Goal: Transaction & Acquisition: Purchase product/service

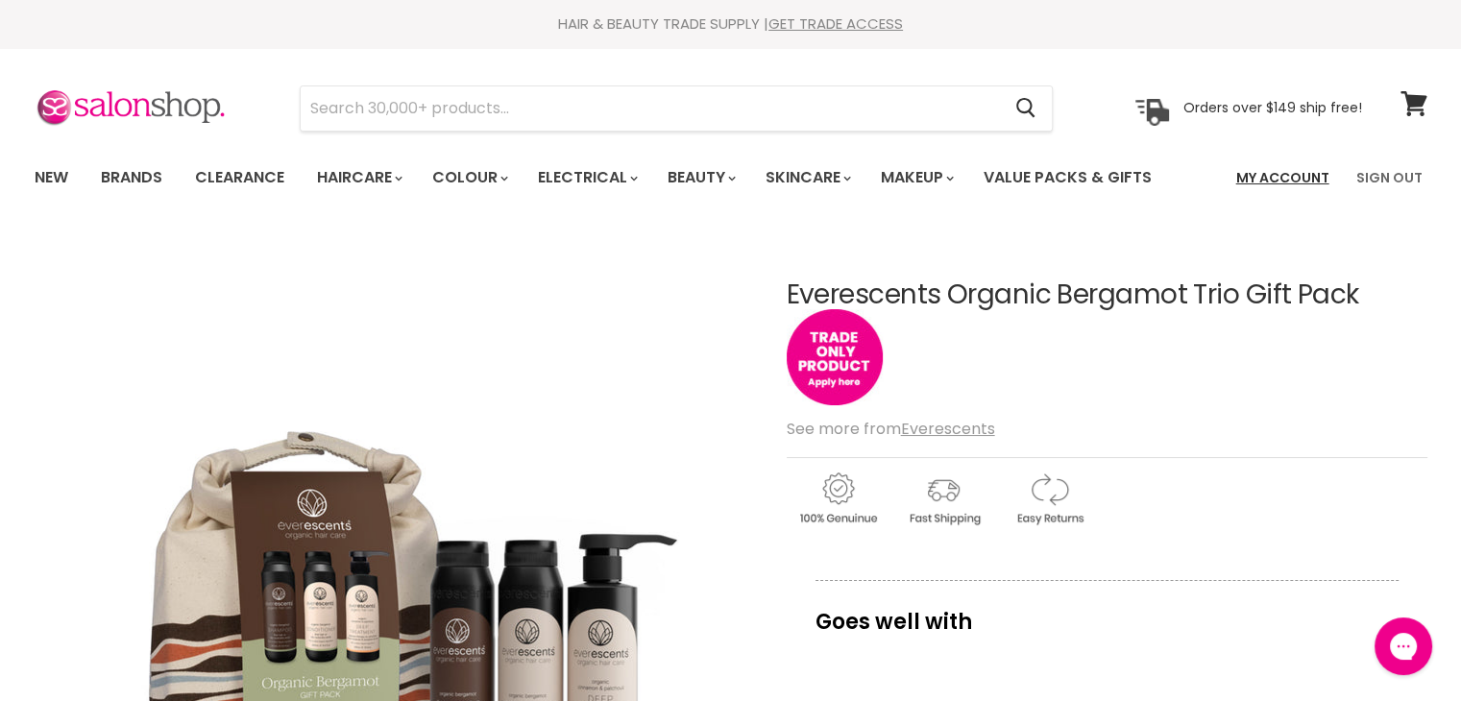
click at [1303, 170] on link "My Account" at bounding box center [1283, 178] width 116 height 40
click at [824, 365] on img "Main content" at bounding box center [835, 357] width 96 height 96
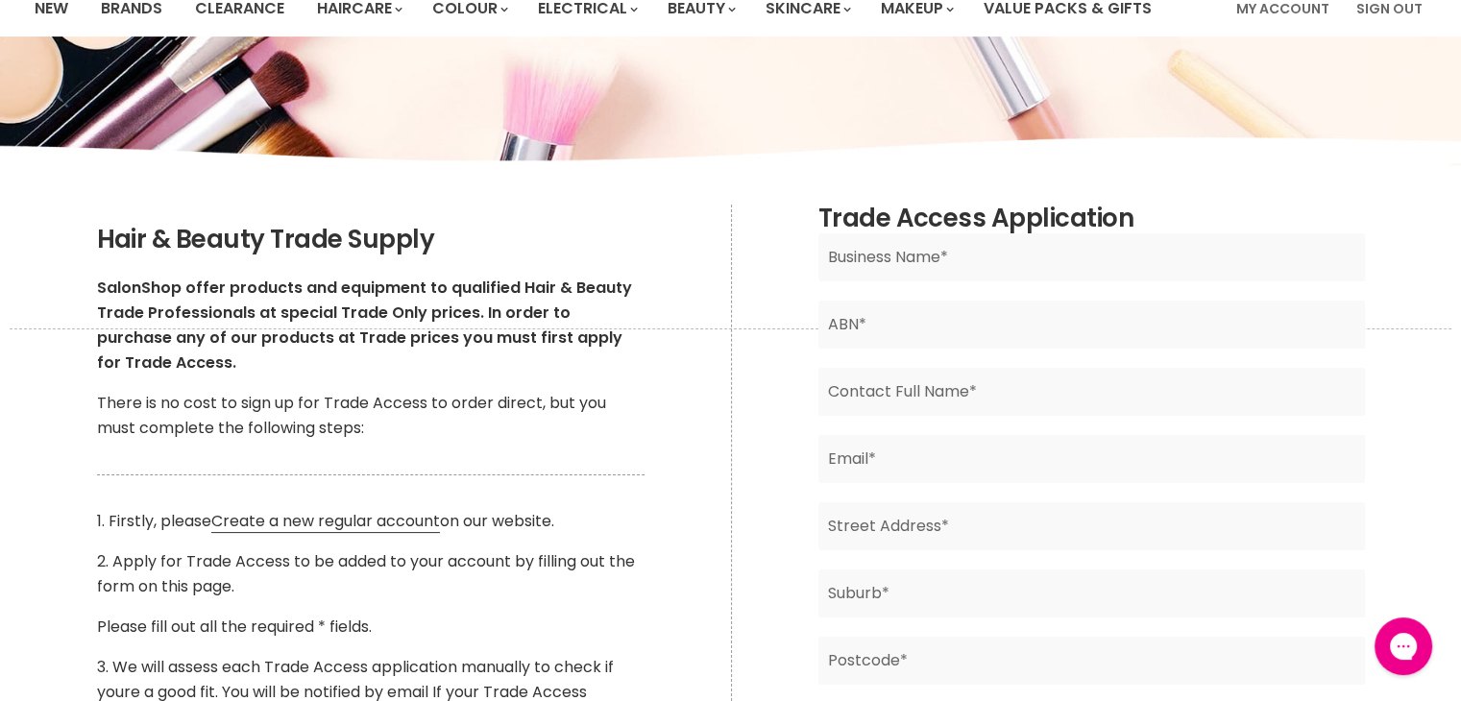
scroll to position [192, 0]
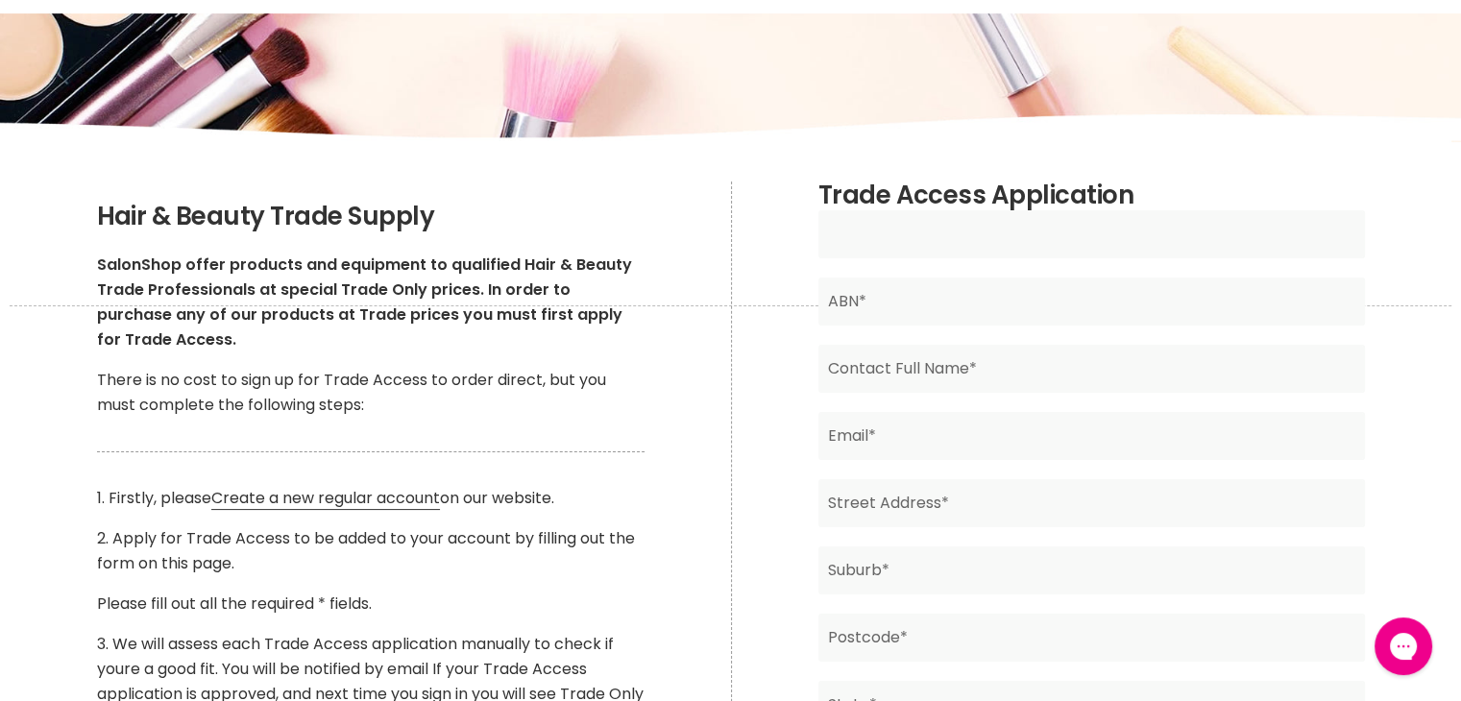
click at [868, 228] on input "Main content" at bounding box center [1091, 234] width 547 height 48
type input "Mark James Hair Studio"
type input "Rhonda Hammond"
type input "rhonda.markjameshairstudio@gmail.com"
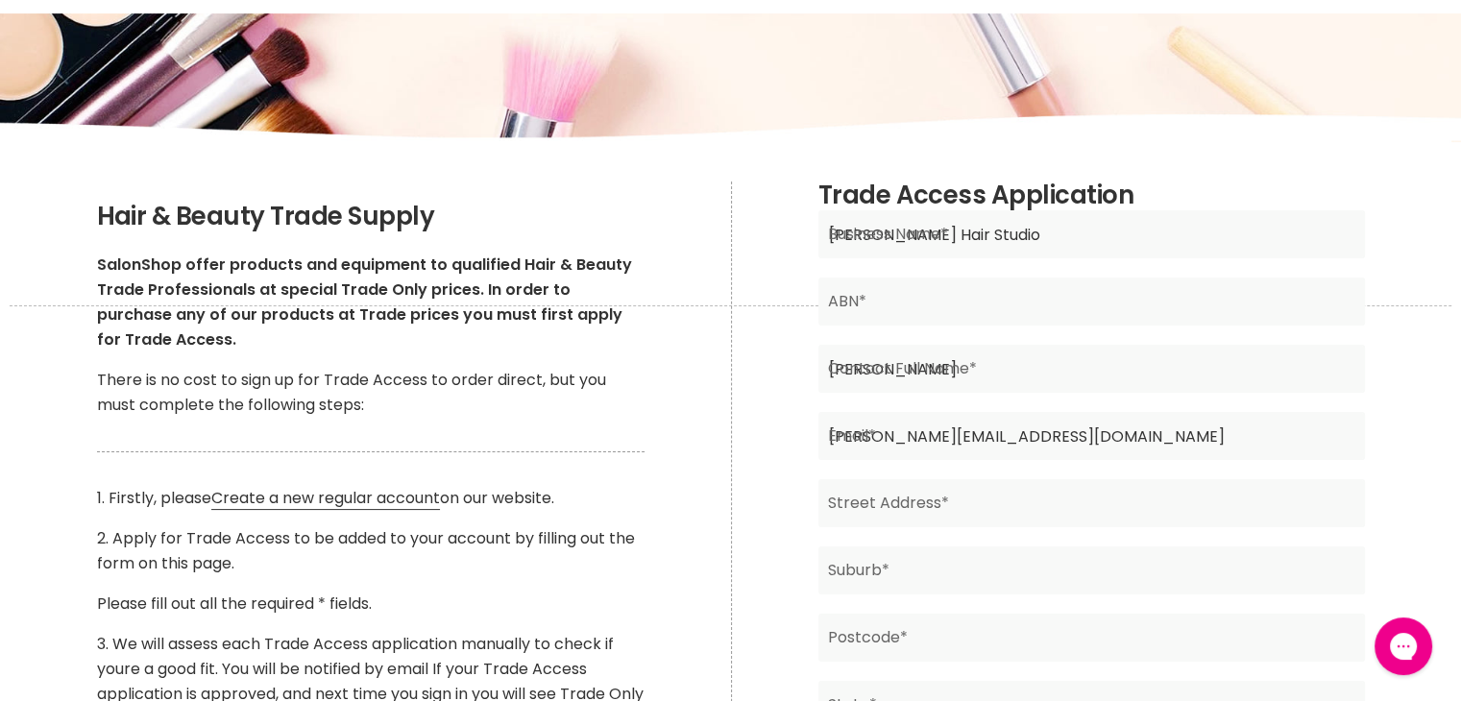
type input "57 First Avenue"
type input "Railway Estate"
type input "4810"
type input "QLD"
type input "Australia"
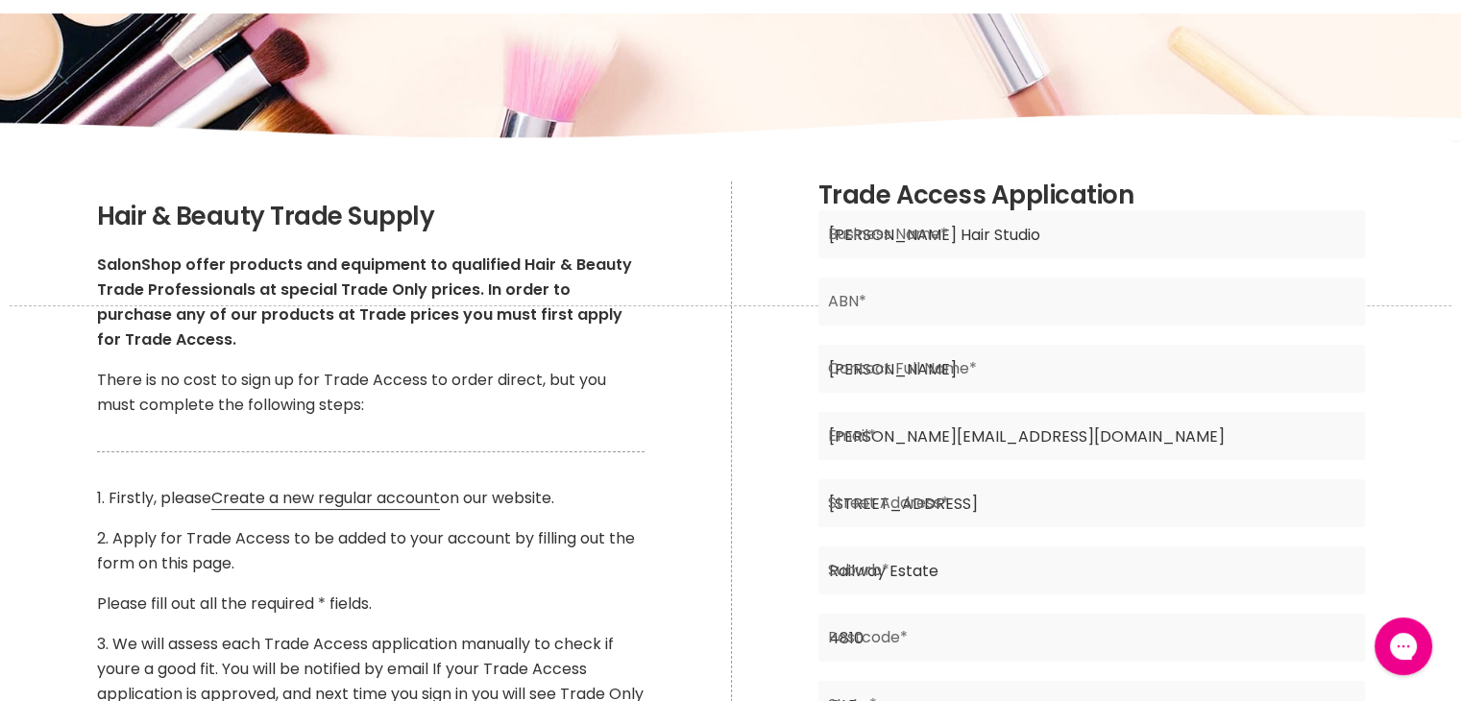
type input "0435764410"
click at [917, 302] on input "Main content" at bounding box center [1091, 302] width 547 height 48
paste input "66 094 723 967"
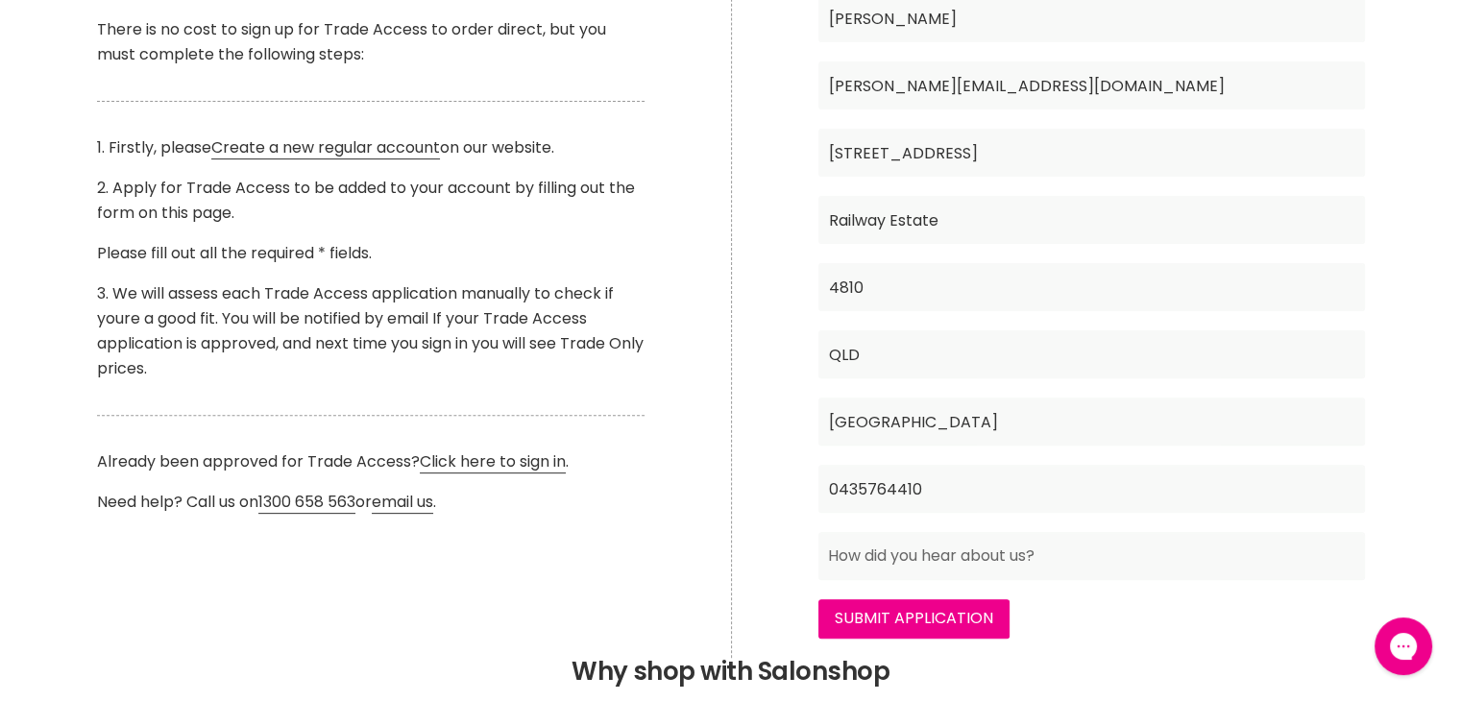
scroll to position [576, 0]
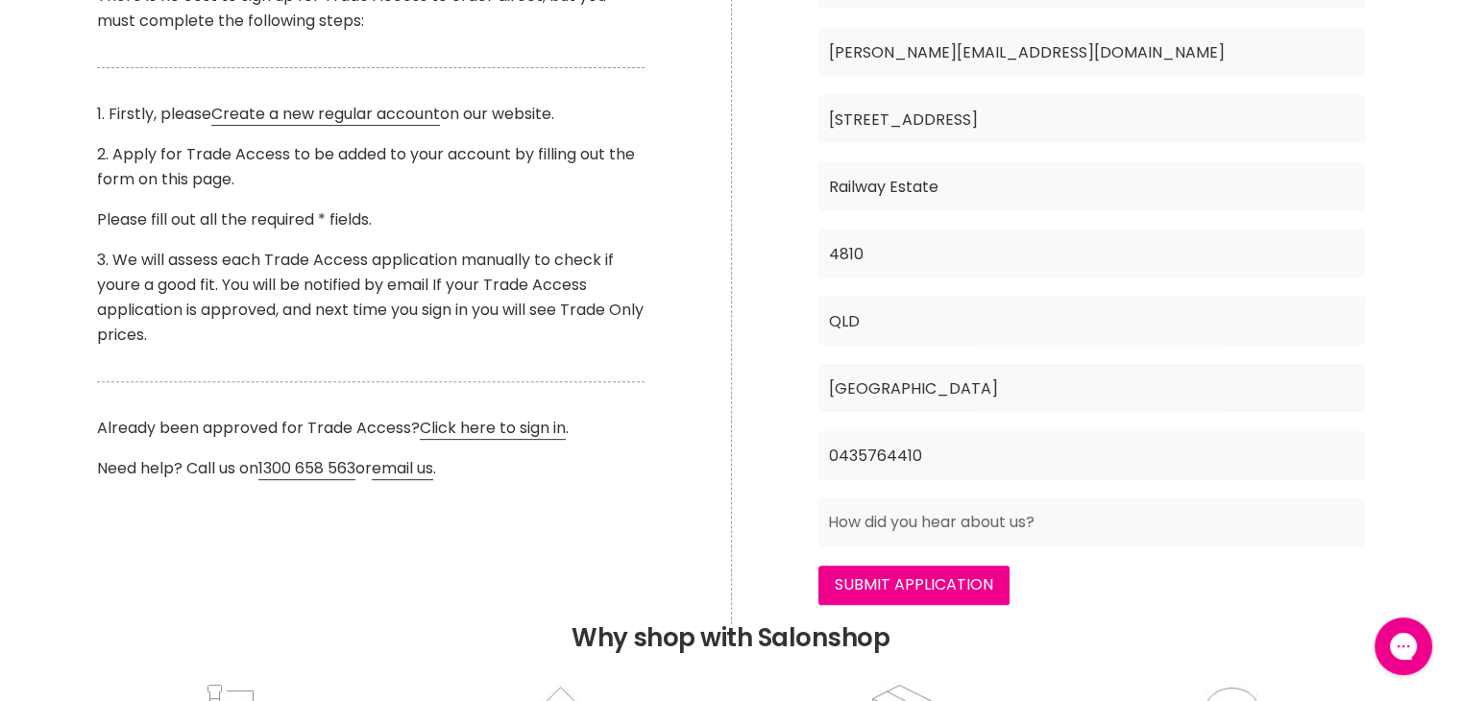
type input "66 094 723 967"
click at [951, 574] on input "Submit Application" at bounding box center [913, 585] width 191 height 38
click at [1116, 637] on h2 "Why shop with Salonshop" at bounding box center [731, 301] width 1442 height 760
click at [883, 521] on input "Main content" at bounding box center [1091, 523] width 547 height 48
type input "Internet"
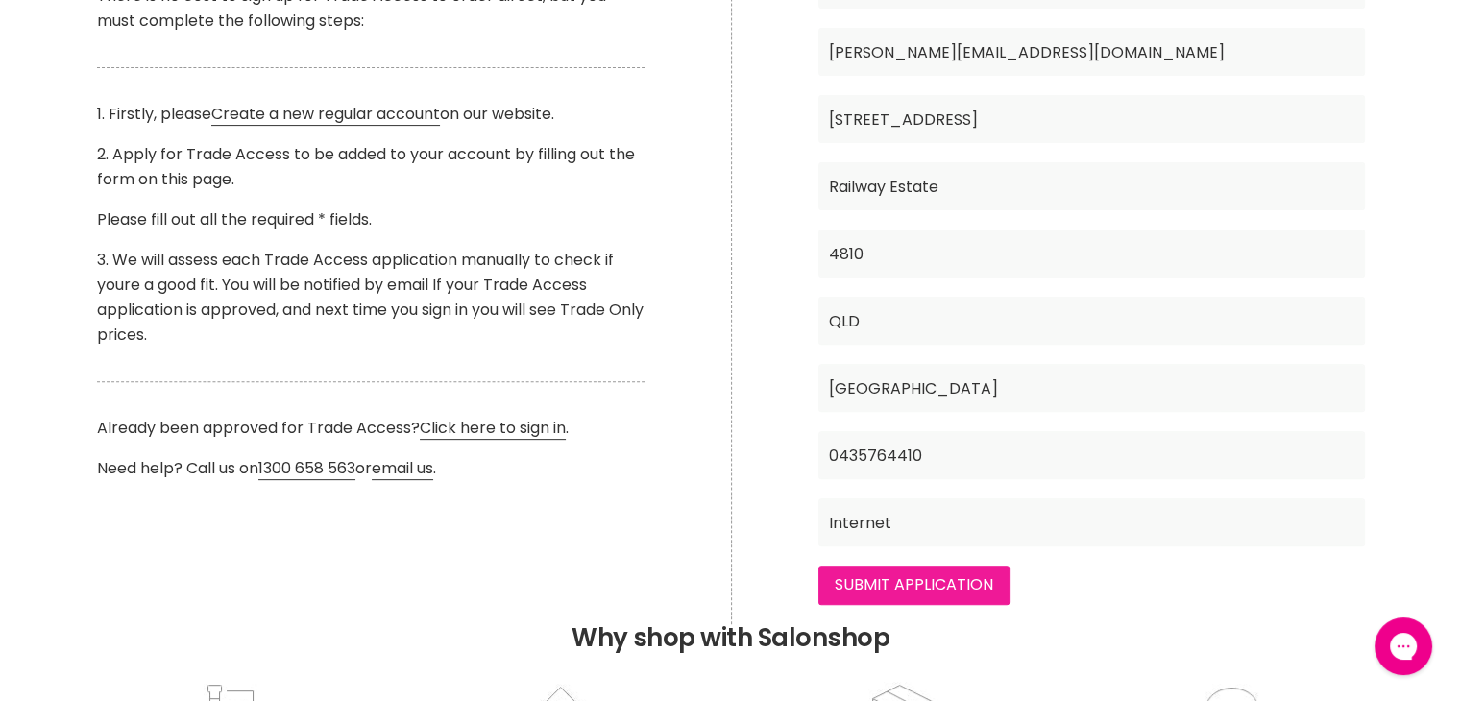
click at [896, 577] on input "Submit Application" at bounding box center [913, 585] width 191 height 38
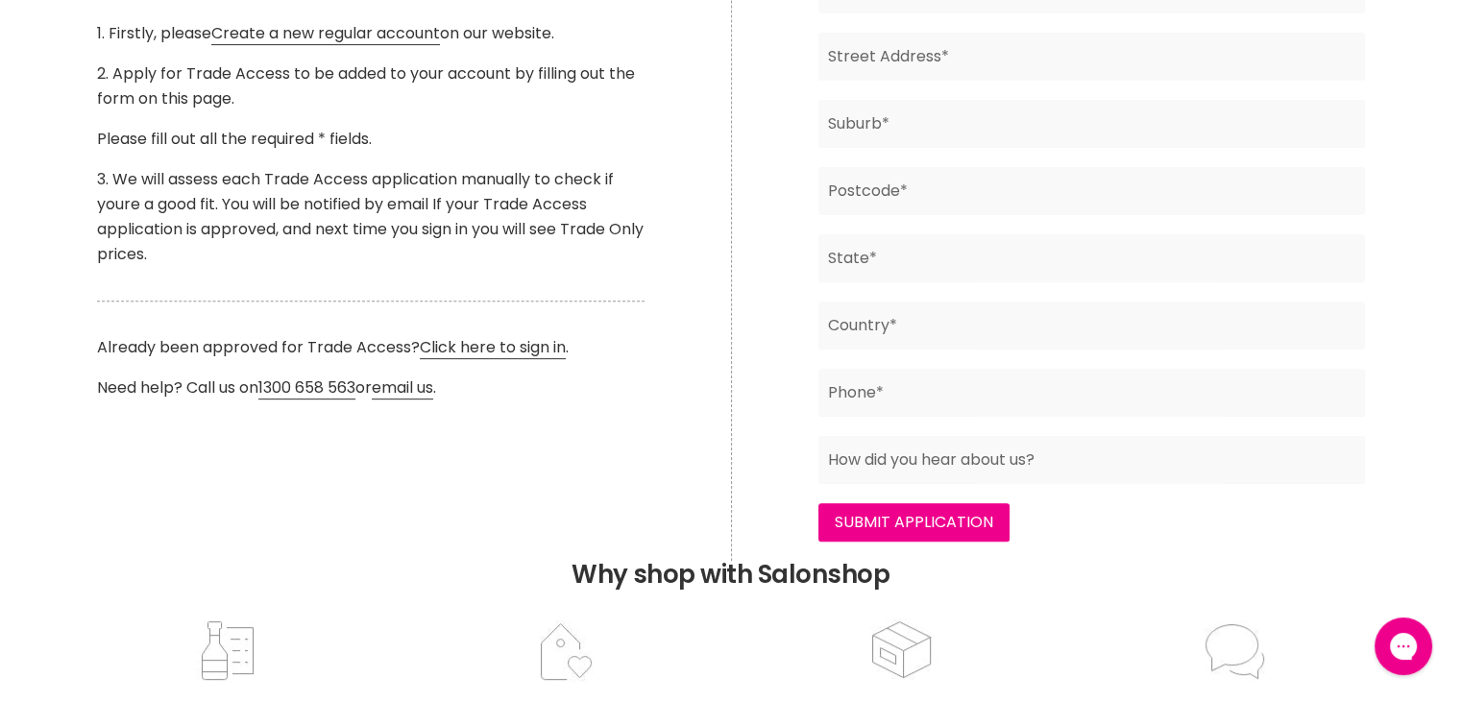
scroll to position [690, 0]
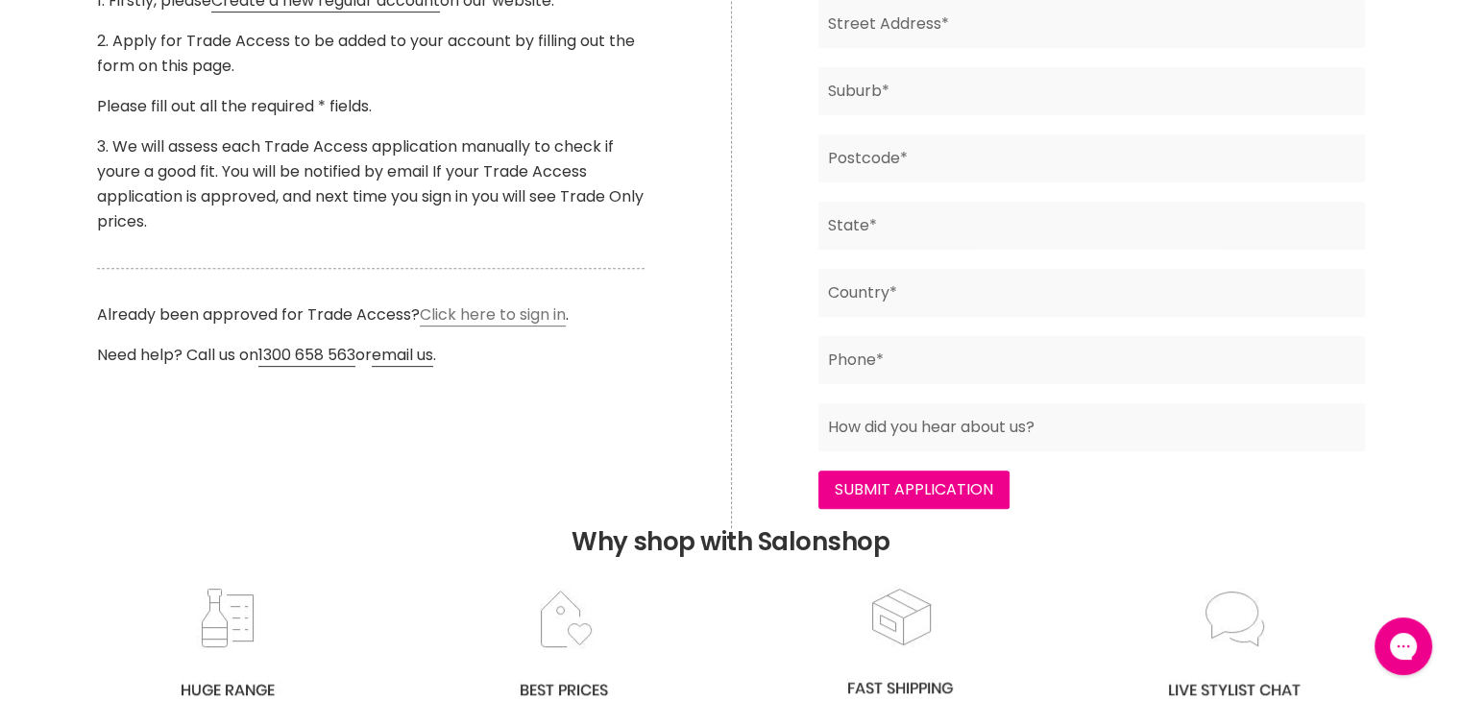
click at [495, 311] on link "Click here to sign in" at bounding box center [493, 315] width 146 height 23
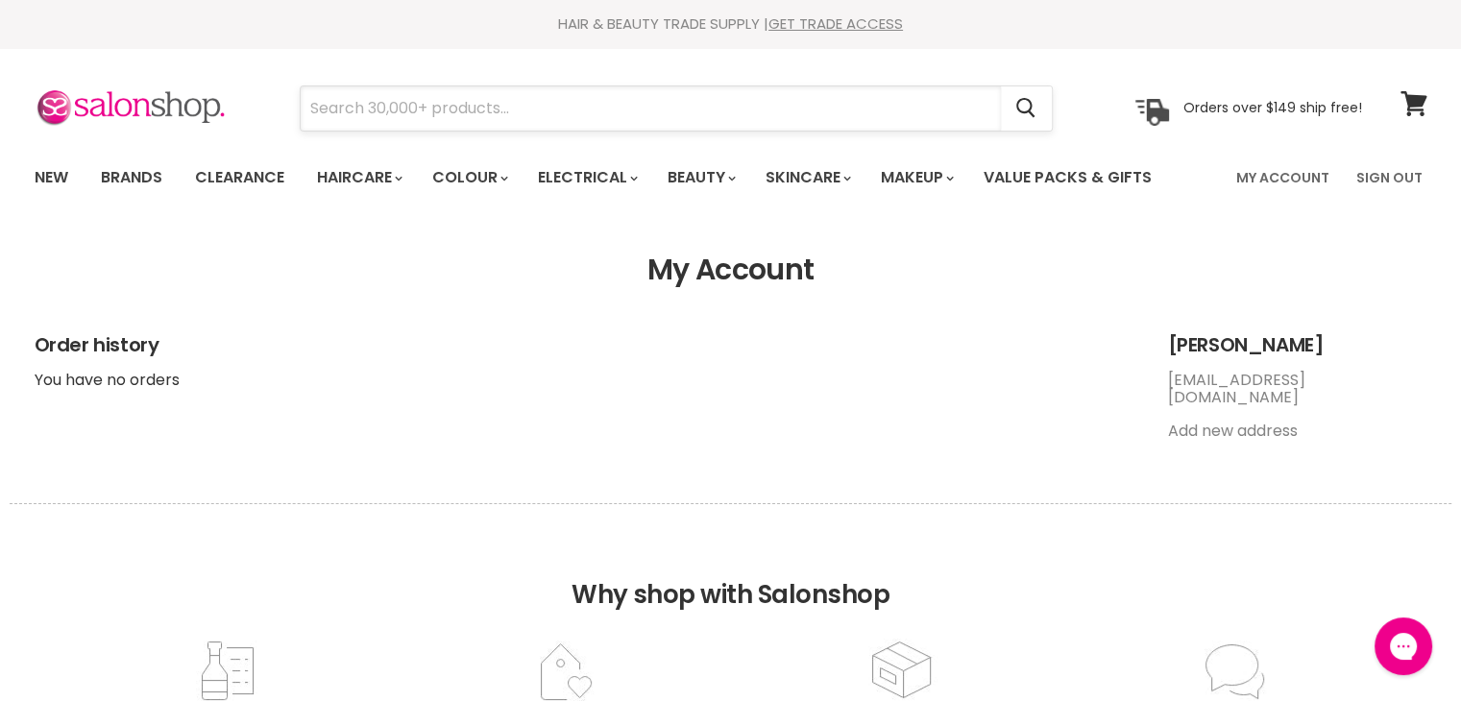
click at [398, 109] on input "Search" at bounding box center [651, 108] width 700 height 44
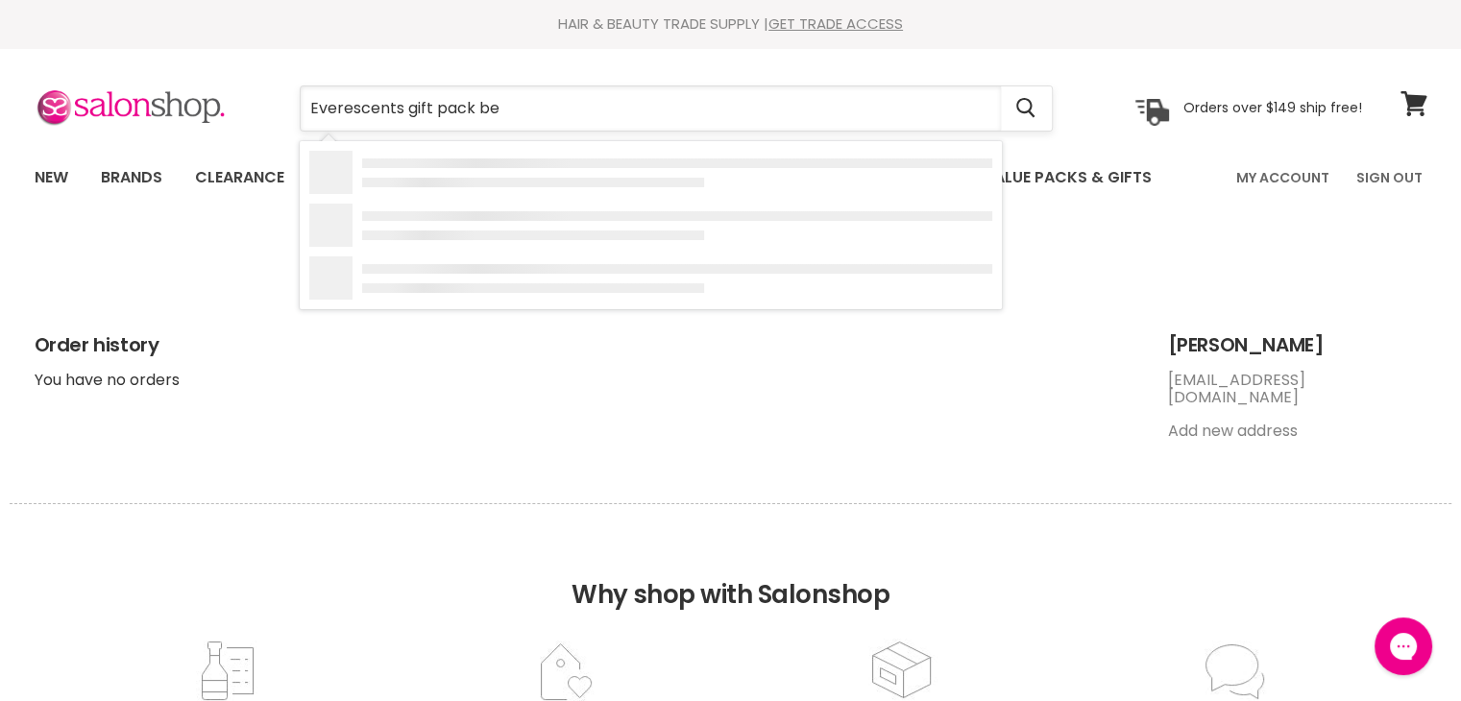
type input "Everescents gift pack ber"
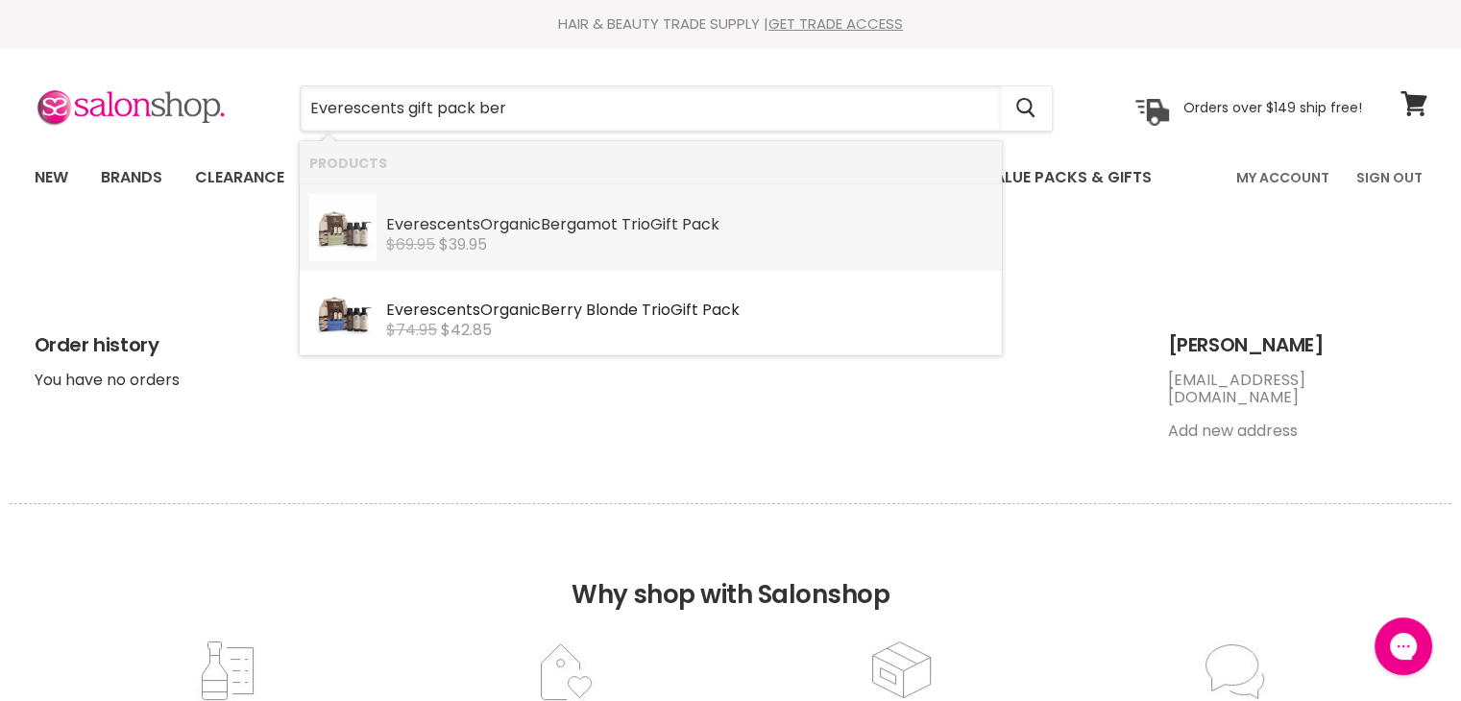
click at [442, 224] on b "Everescents" at bounding box center [433, 224] width 94 height 22
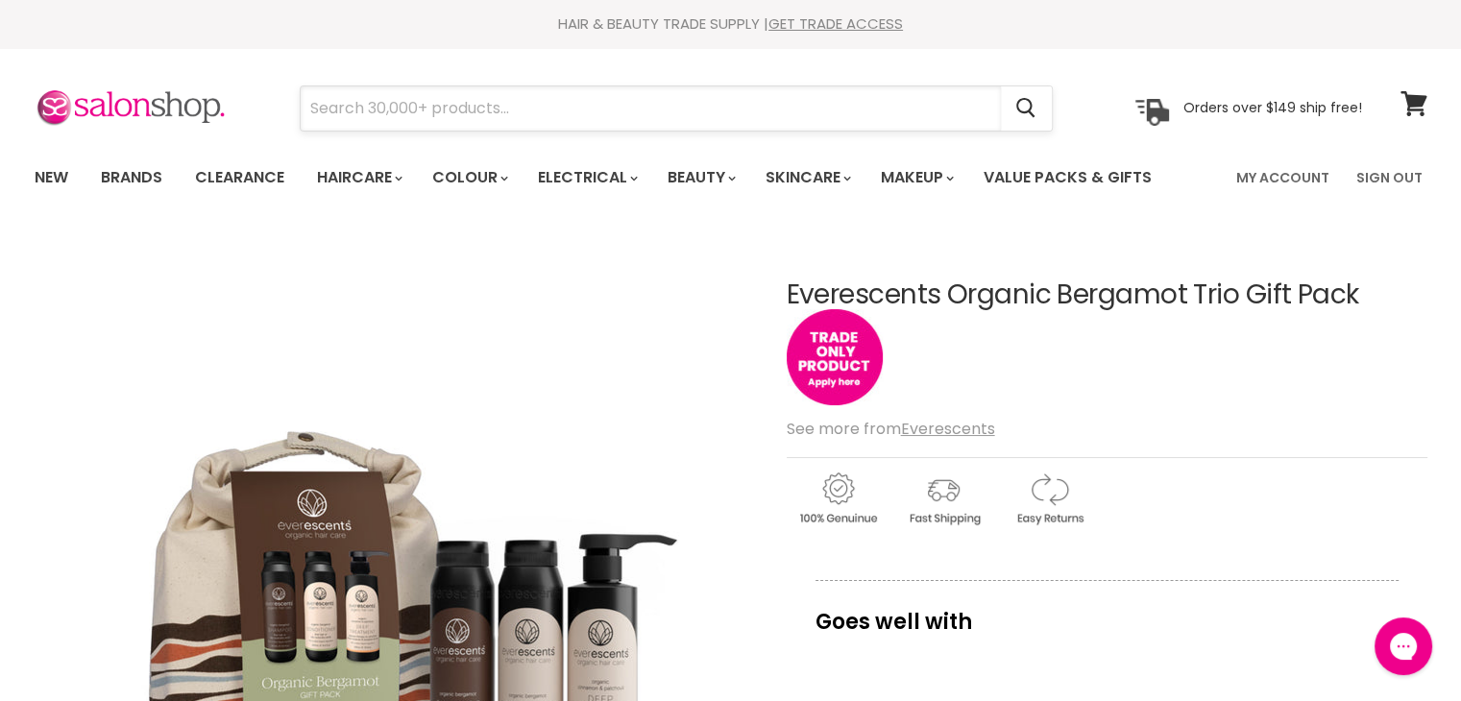
click at [365, 107] on input "Search" at bounding box center [651, 108] width 700 height 44
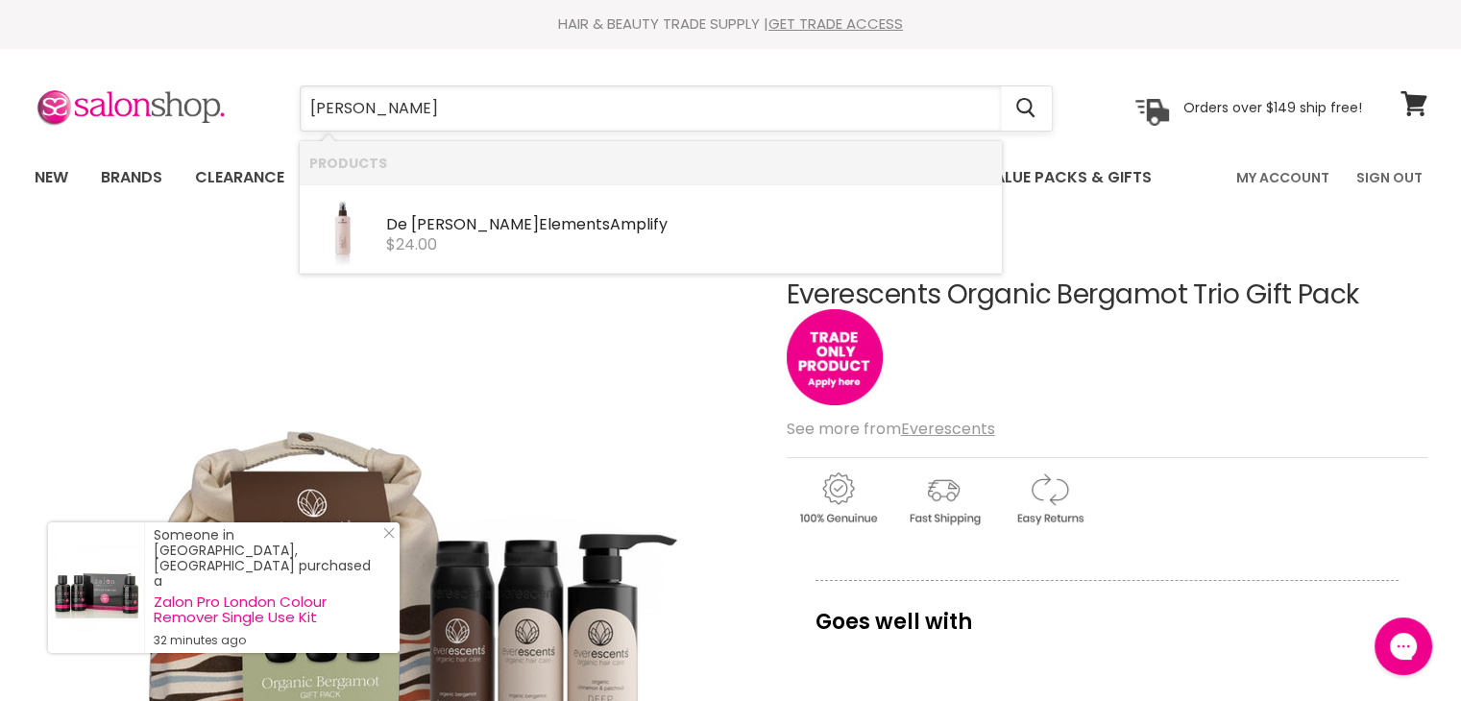
type input "[PERSON_NAME]"
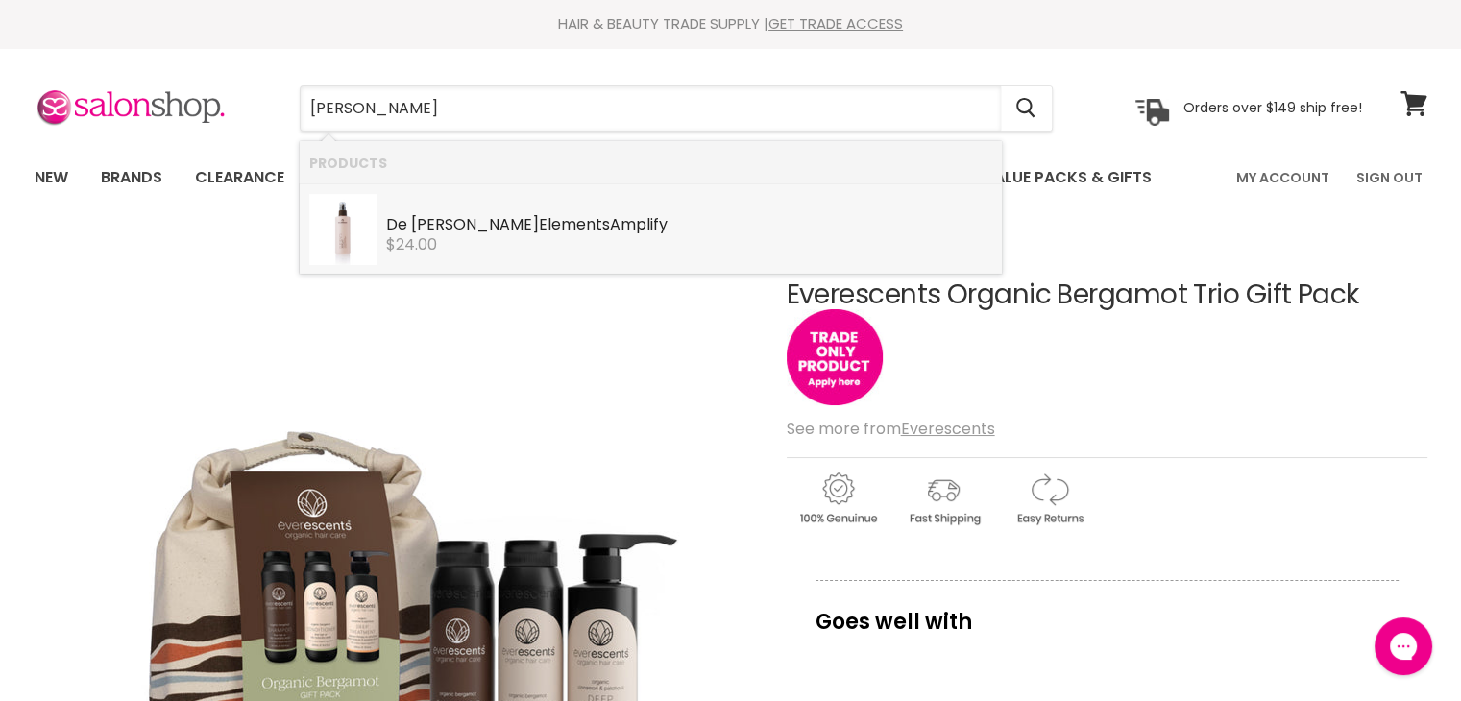
click at [432, 220] on b "Lorenzo" at bounding box center [475, 224] width 128 height 22
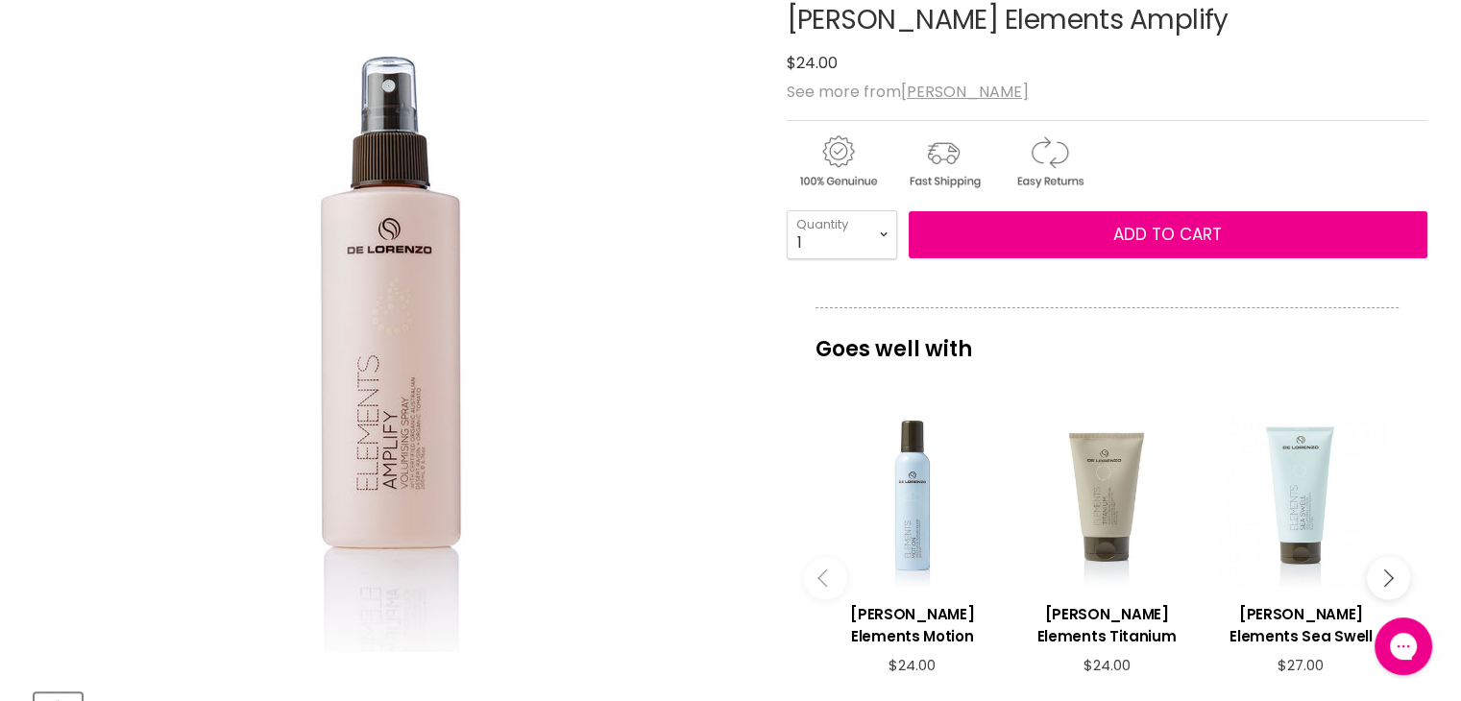
scroll to position [288, 0]
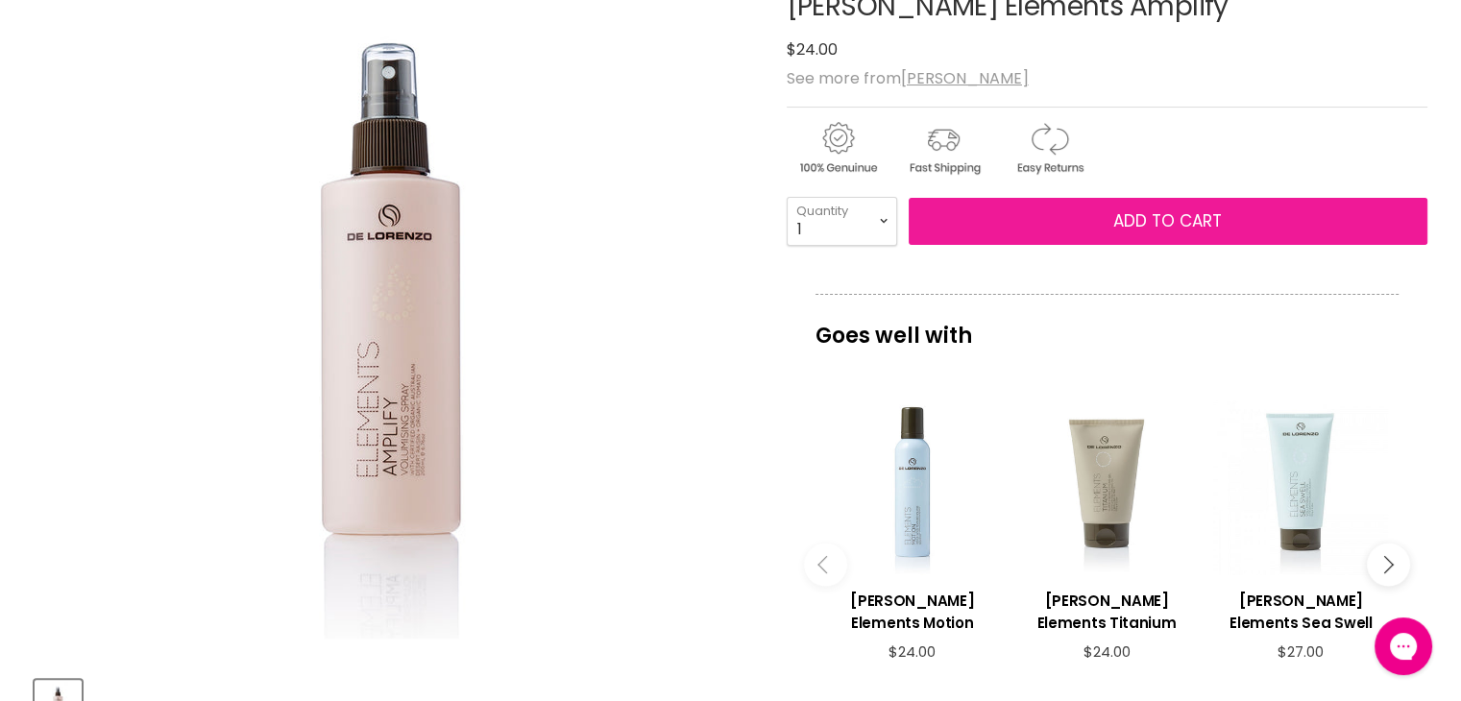
click at [1205, 216] on span "Add to cart" at bounding box center [1167, 220] width 109 height 23
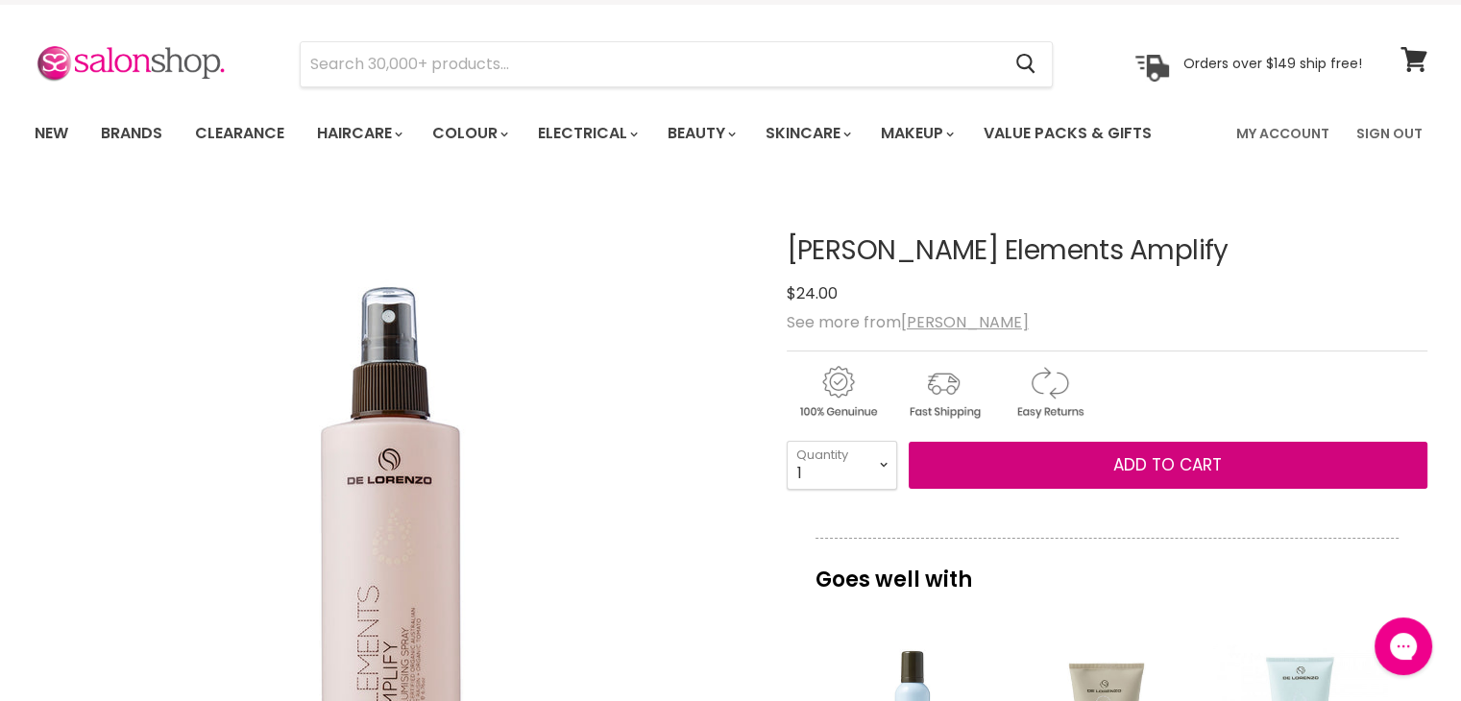
scroll to position [0, 0]
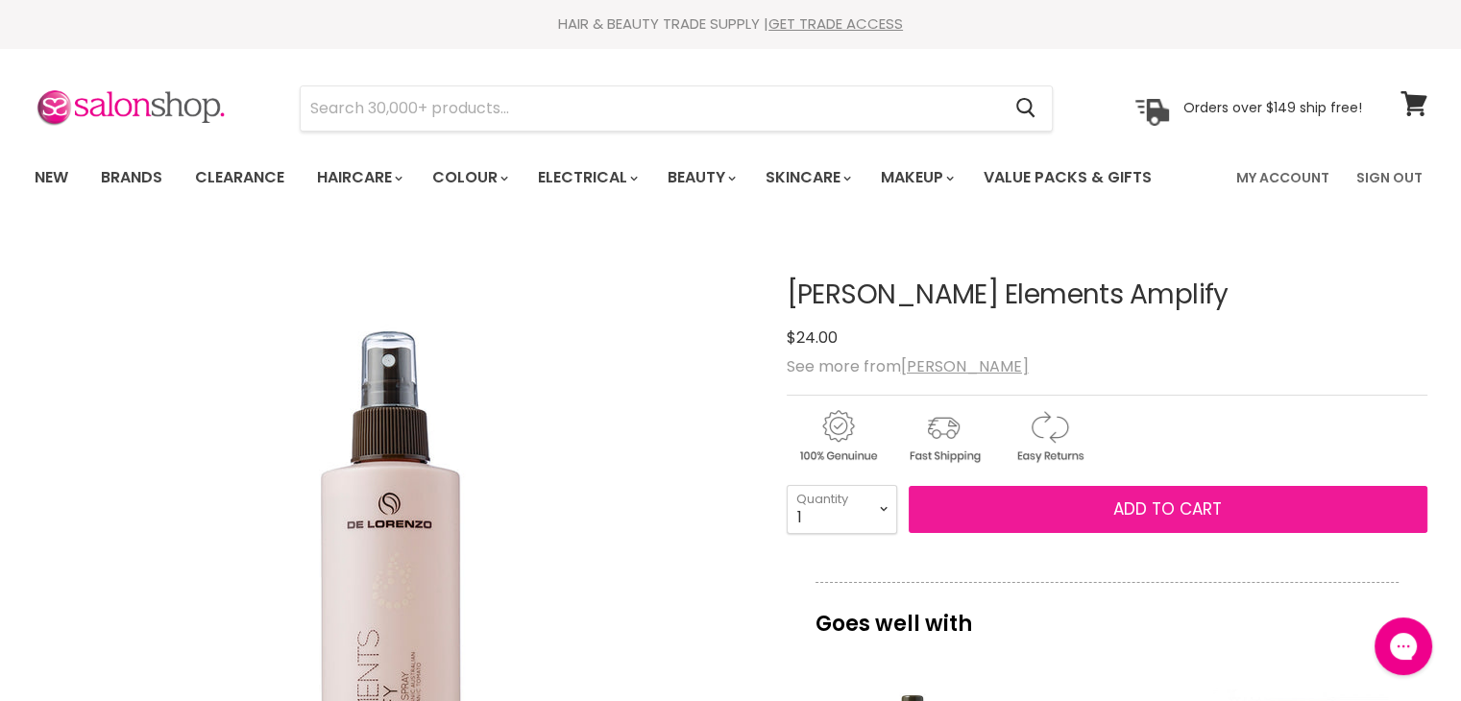
click at [1157, 501] on span "Add to cart" at bounding box center [1167, 509] width 109 height 23
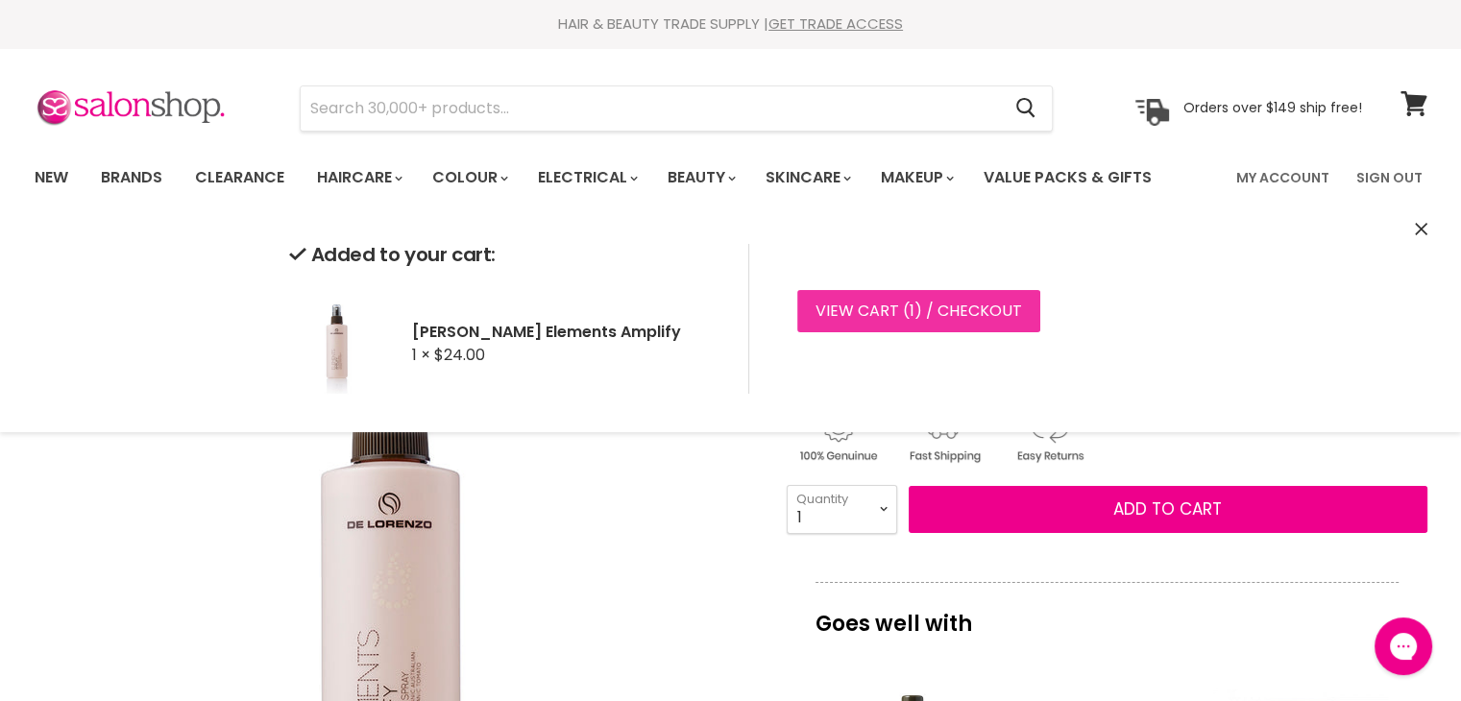
click at [904, 301] on link "View cart ( 1 ) / Checkout" at bounding box center [918, 311] width 243 height 42
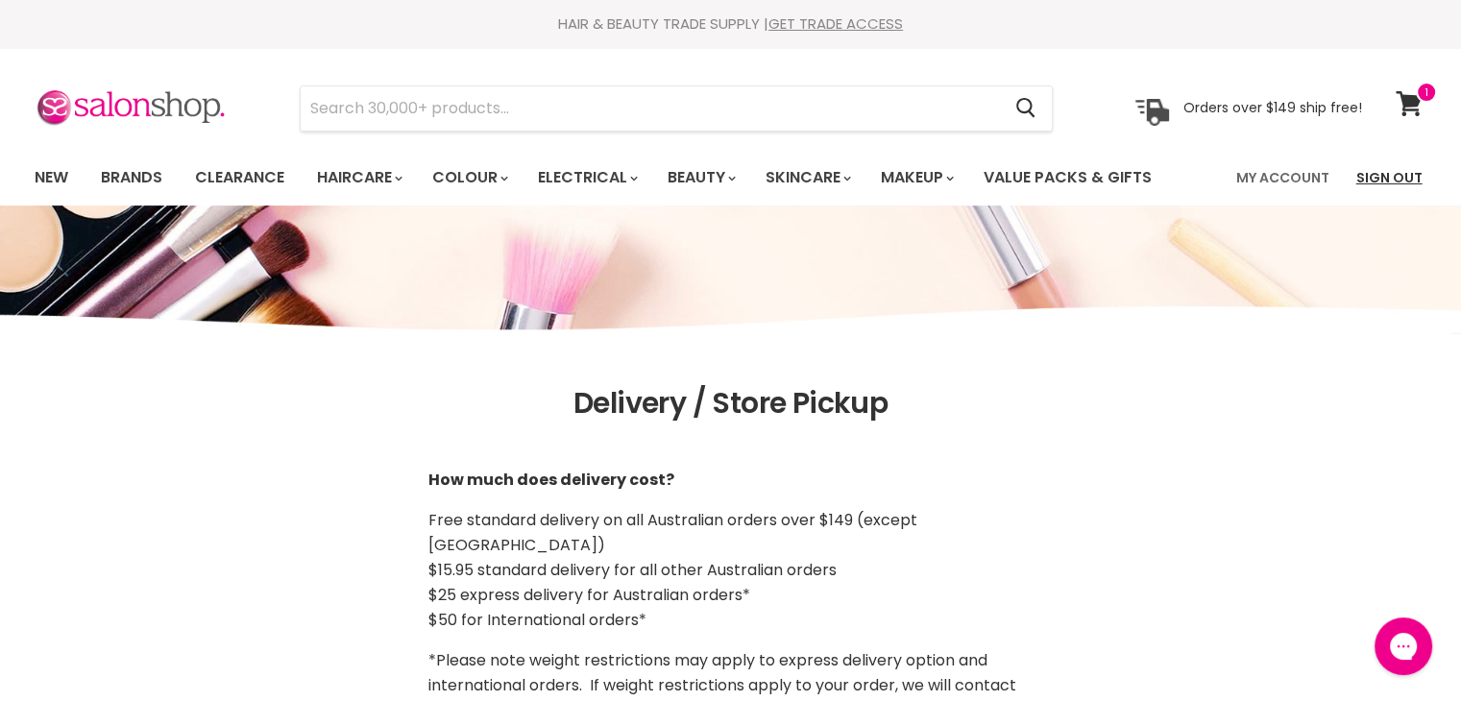
click at [1391, 170] on link "Sign Out" at bounding box center [1389, 178] width 89 height 40
